Goal: Information Seeking & Learning: Check status

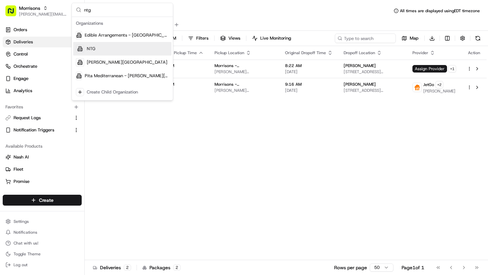
type input "ntg"
click at [112, 49] on div "NTG" at bounding box center [122, 49] width 98 height 14
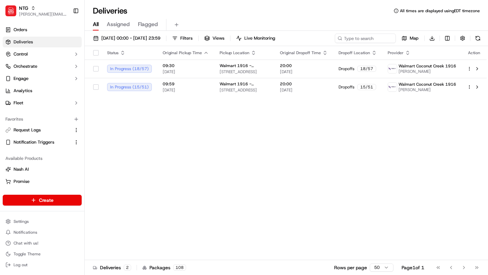
click at [226, 66] on span "Walmart 1916 - [GEOGRAPHIC_DATA], [GEOGRAPHIC_DATA]" at bounding box center [244, 65] width 49 height 5
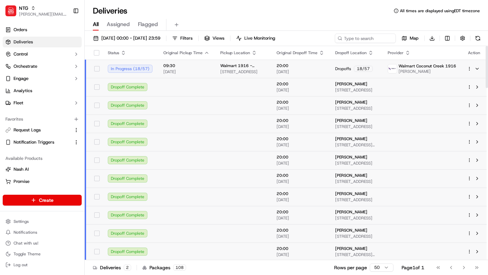
click at [301, 177] on span "20:00" at bounding box center [301, 175] width 48 height 5
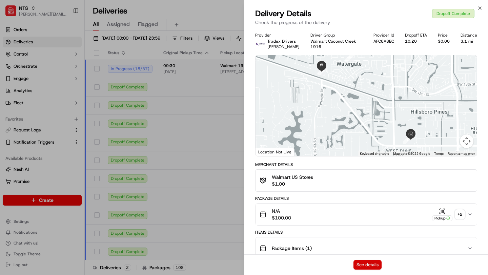
click at [377, 263] on button "See details" at bounding box center [367, 264] width 28 height 9
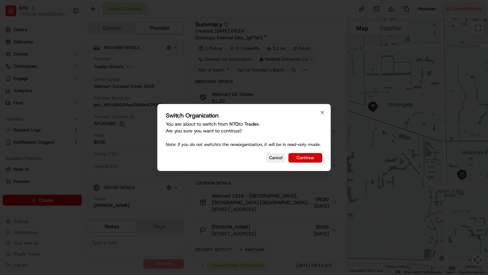
click at [311, 163] on button "Continue" at bounding box center [305, 157] width 34 height 9
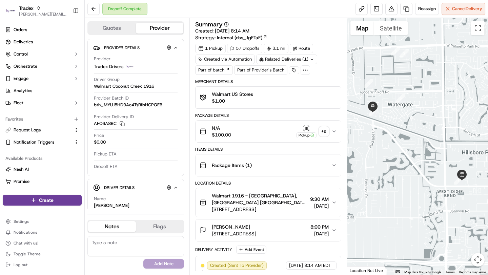
click at [283, 205] on span "Walmart 1916 - Coconut Creek, FL Walmart COCONUT CREEK #1916 Walmart COCONUT CR…" at bounding box center [259, 200] width 95 height 14
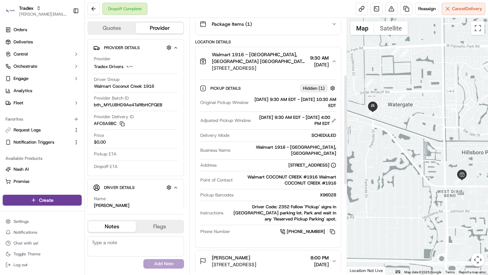
scroll to position [144, 0]
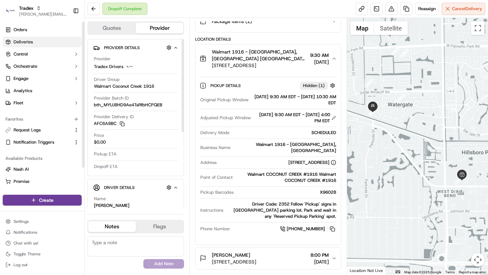
click at [24, 44] on span "Deliveries" at bounding box center [23, 42] width 19 height 6
